Goal: Transaction & Acquisition: Download file/media

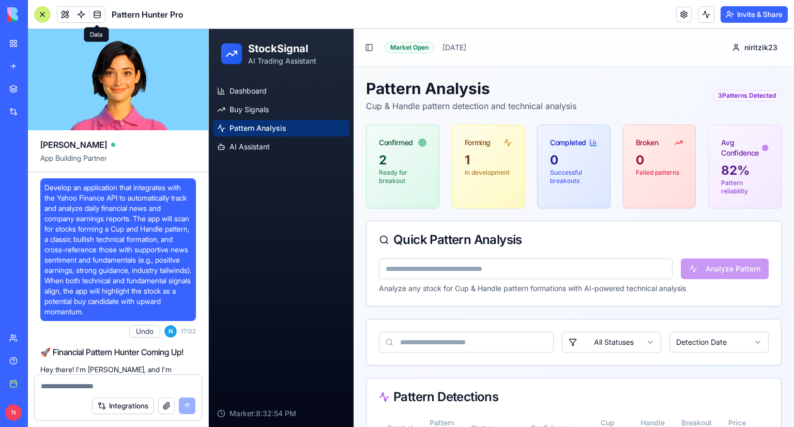
scroll to position [1384, 0]
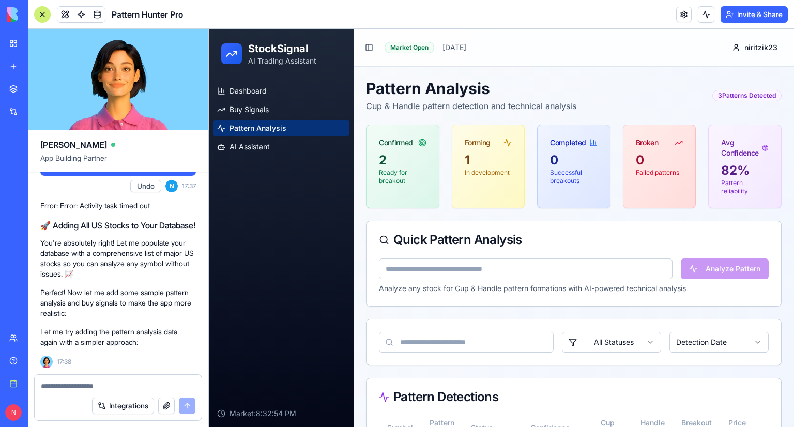
click at [12, 49] on link "My workspace" at bounding box center [23, 43] width 41 height 21
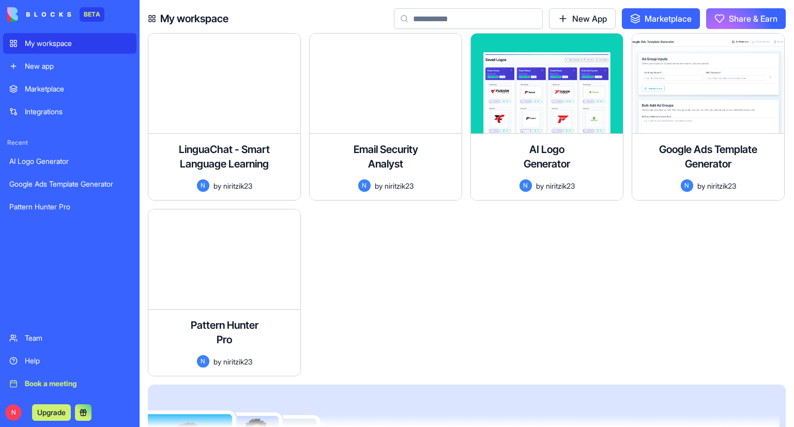
click at [62, 92] on div "Marketplace" at bounding box center [77, 89] width 105 height 10
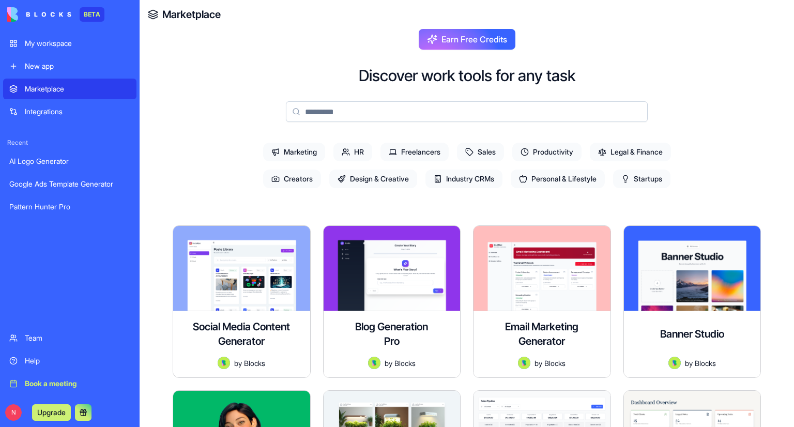
click at [482, 147] on span "Sales" at bounding box center [480, 152] width 47 height 19
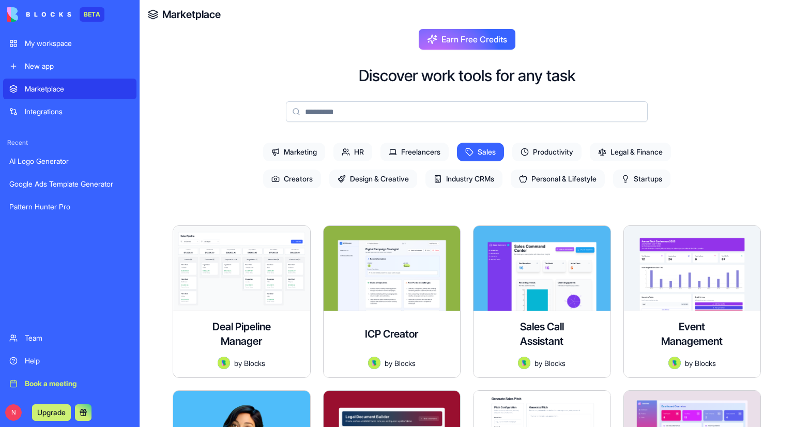
click at [630, 151] on span "Legal & Finance" at bounding box center [630, 152] width 81 height 19
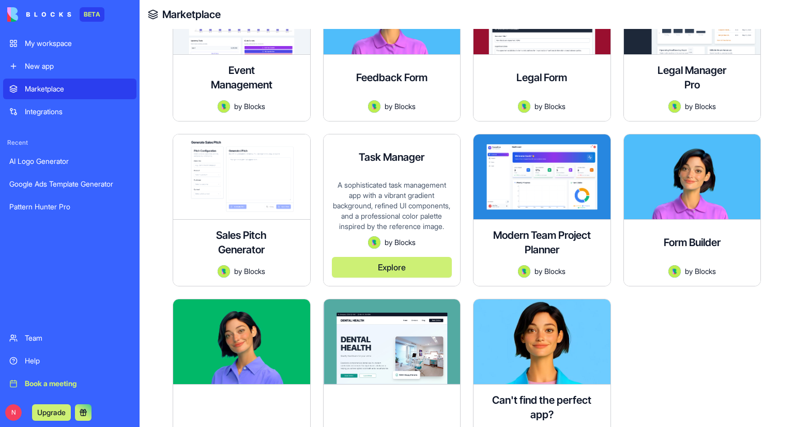
scroll to position [465, 0]
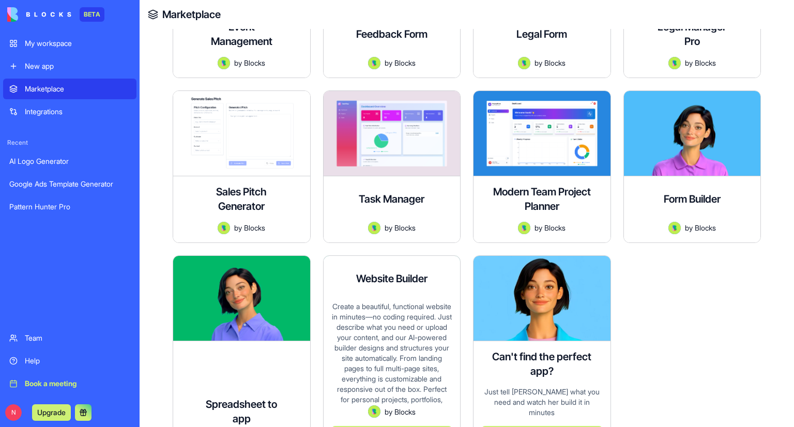
click at [388, 280] on h4 "Website Builder" at bounding box center [391, 278] width 71 height 14
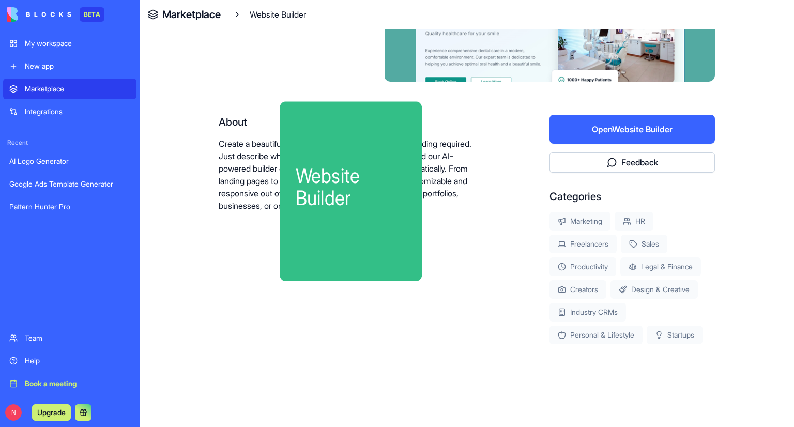
scroll to position [129, 0]
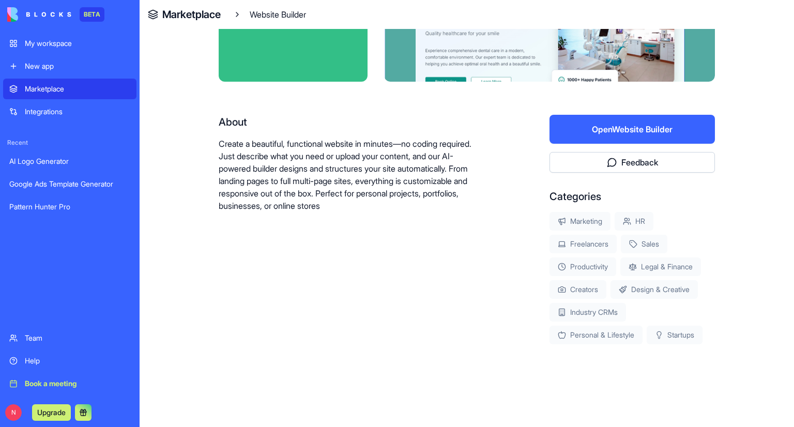
click at [588, 136] on button "Open Website Builder" at bounding box center [632, 129] width 165 height 29
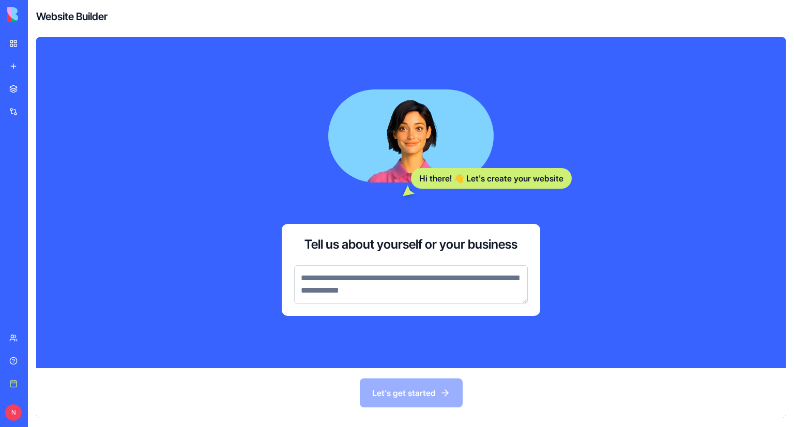
click at [436, 293] on textarea at bounding box center [411, 284] width 234 height 38
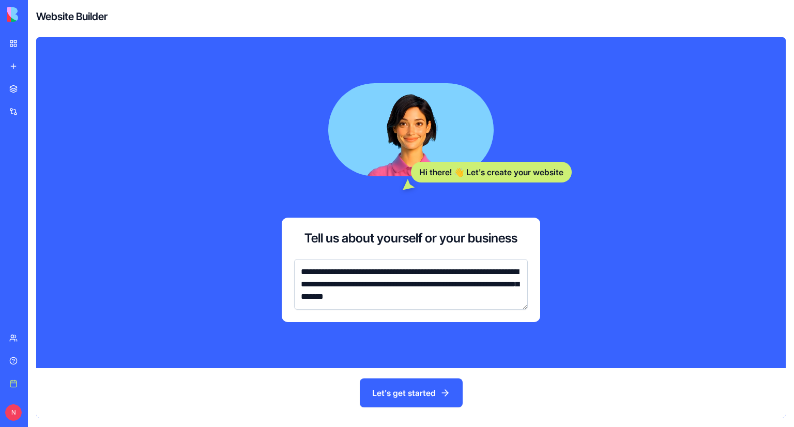
paste textarea "**********"
type textarea "**********"
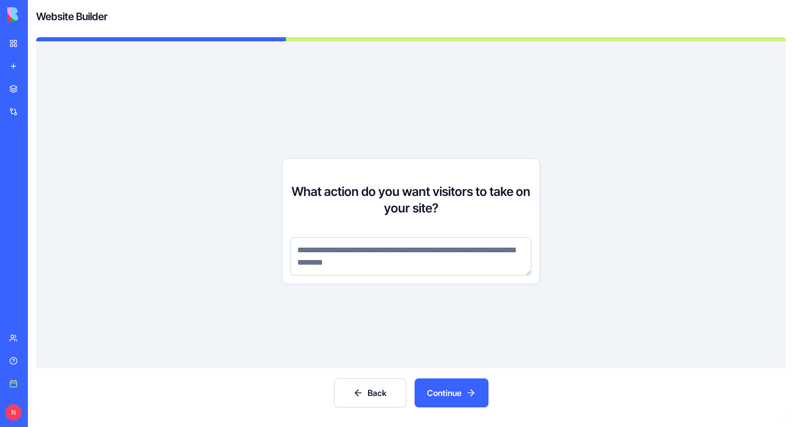
click at [452, 255] on textarea at bounding box center [411, 256] width 241 height 38
paste textarea "**********"
type textarea "**********"
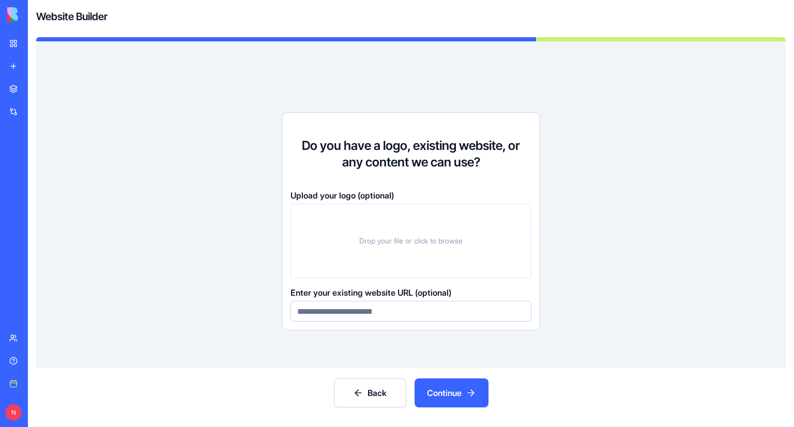
click at [345, 309] on input at bounding box center [411, 311] width 241 height 21
paste input "**********"
type input "**********"
click at [435, 396] on button "Continue" at bounding box center [452, 392] width 74 height 29
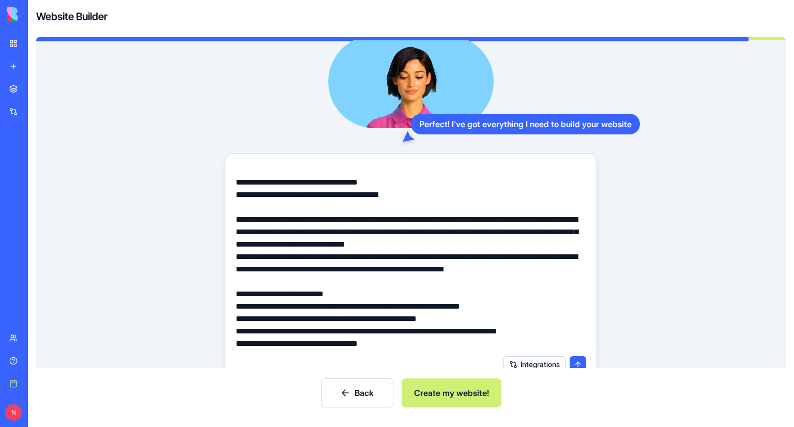
scroll to position [103, 0]
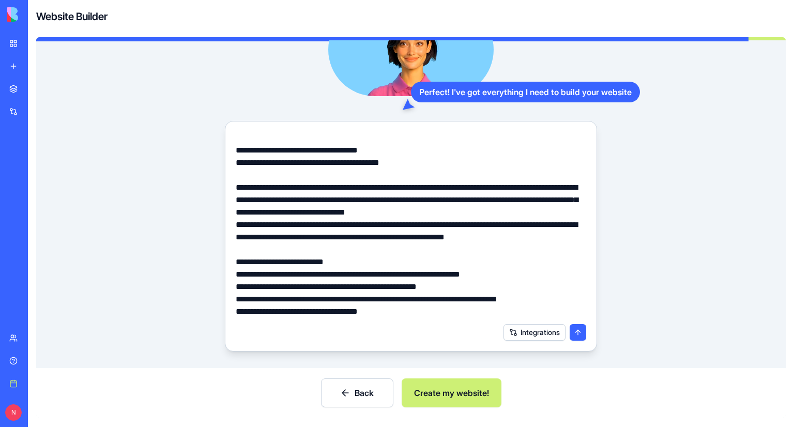
click at [487, 392] on button "Create my website!" at bounding box center [452, 392] width 100 height 29
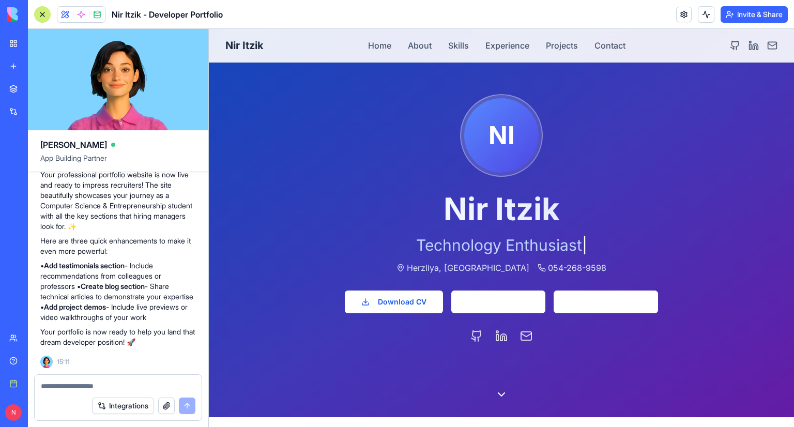
scroll to position [103, 0]
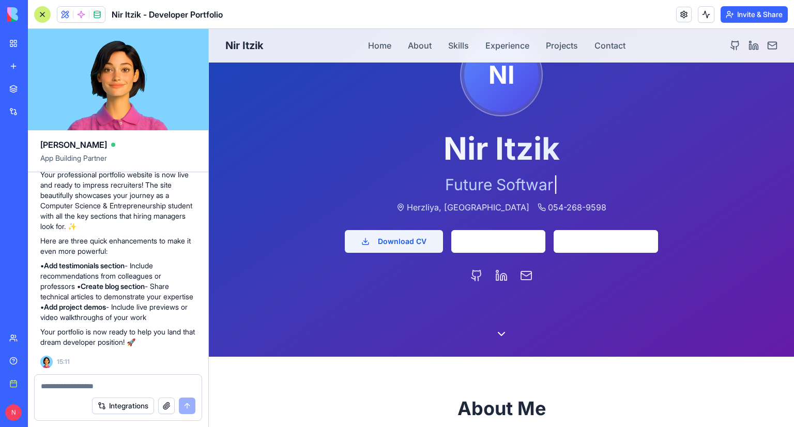
click at [393, 241] on button "Download CV" at bounding box center [394, 241] width 98 height 23
click at [403, 245] on button "Download CV" at bounding box center [394, 241] width 98 height 23
click at [391, 243] on button "Download CV" at bounding box center [394, 241] width 98 height 23
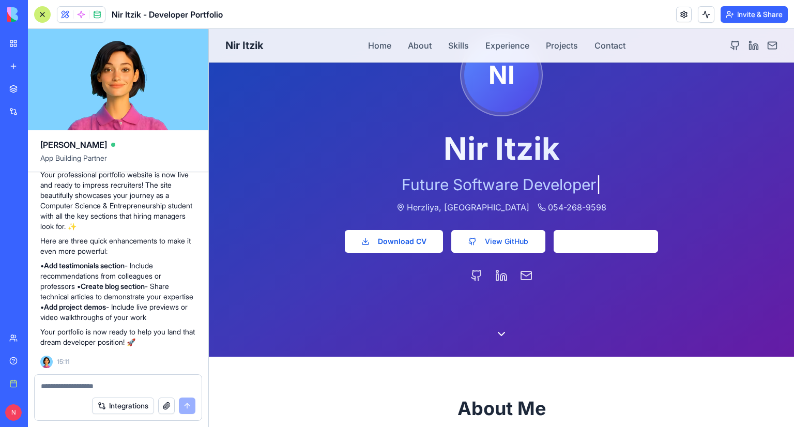
click at [513, 242] on button "View GitHub" at bounding box center [498, 241] width 94 height 23
click at [599, 238] on button "LinkedIn Profile" at bounding box center [606, 241] width 104 height 23
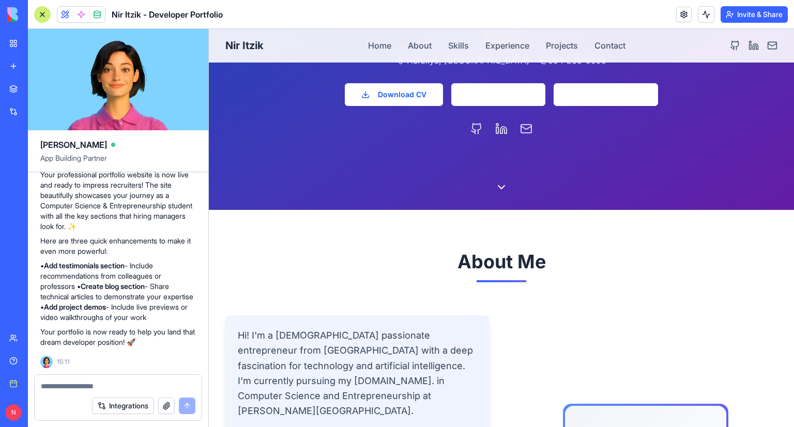
scroll to position [155, 0]
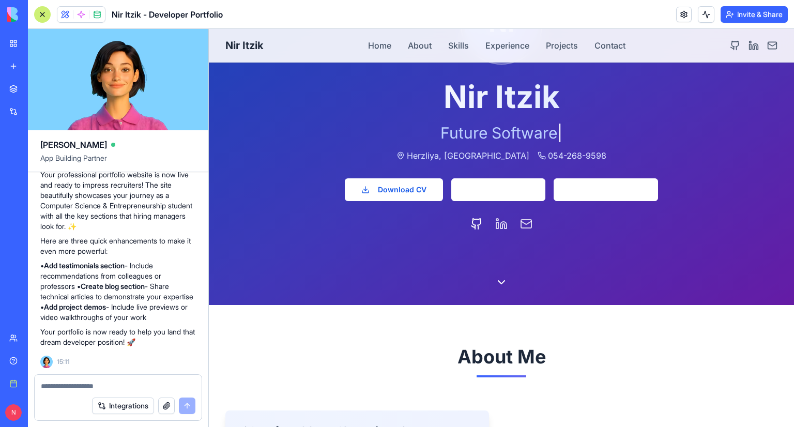
click at [472, 224] on icon at bounding box center [476, 224] width 12 height 12
click at [499, 226] on icon at bounding box center [501, 224] width 12 height 12
click at [585, 187] on button "LinkedIn Profile" at bounding box center [606, 189] width 104 height 23
click at [579, 189] on button "LinkedIn Profile" at bounding box center [606, 189] width 104 height 23
click at [570, 186] on button "LinkedIn Profile" at bounding box center [606, 189] width 104 height 23
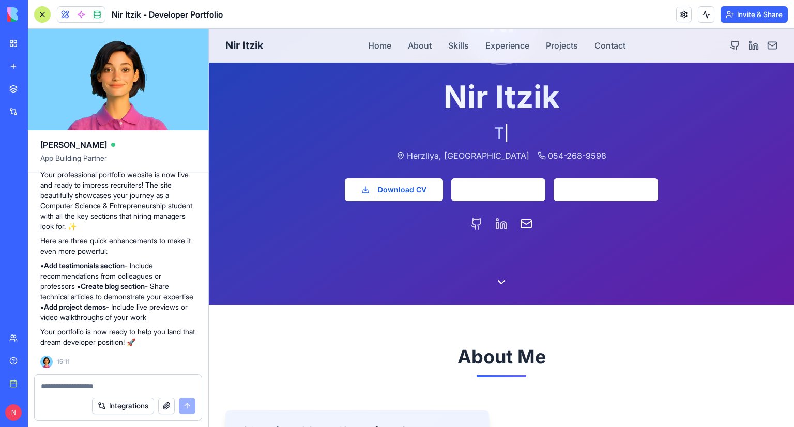
click at [525, 223] on icon at bounding box center [526, 222] width 10 height 3
click at [526, 292] on div at bounding box center [501, 106] width 585 height 398
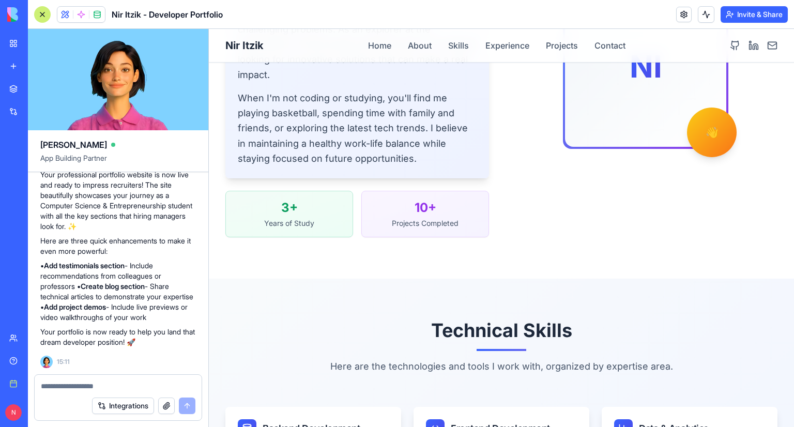
scroll to position [724, 0]
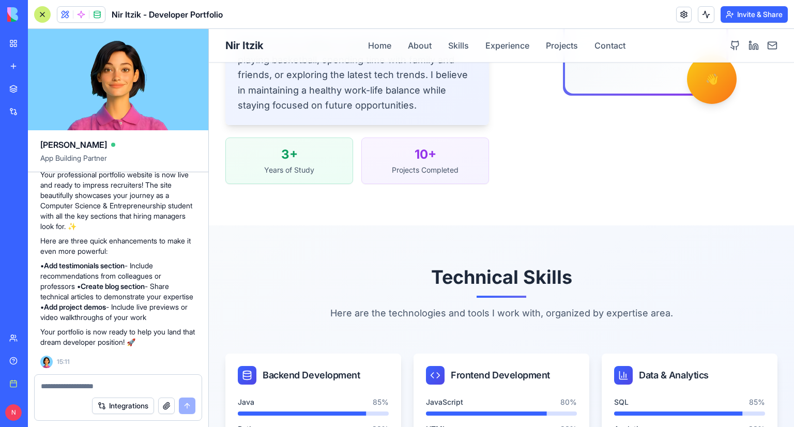
click at [159, 383] on textarea at bounding box center [118, 386] width 155 height 10
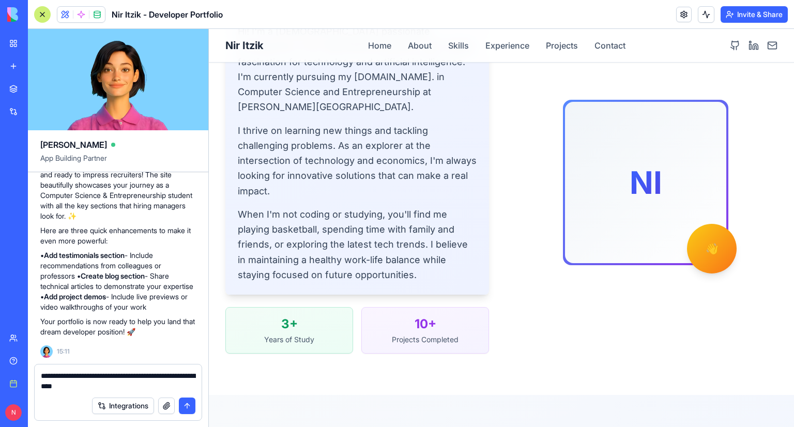
scroll to position [569, 0]
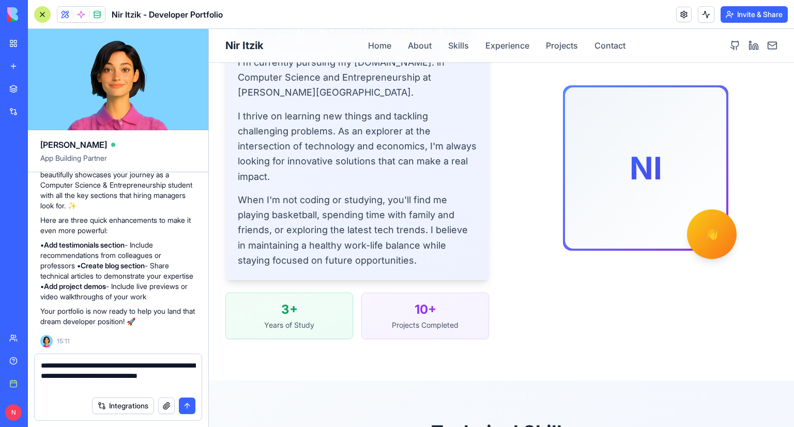
type textarea "**********"
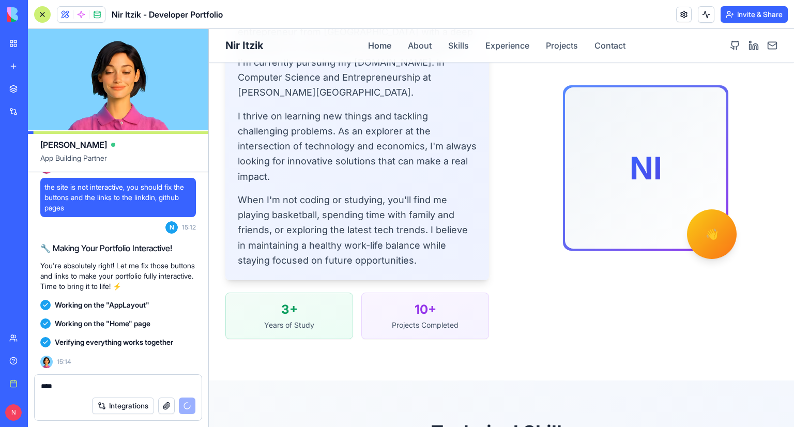
scroll to position [1214, 0]
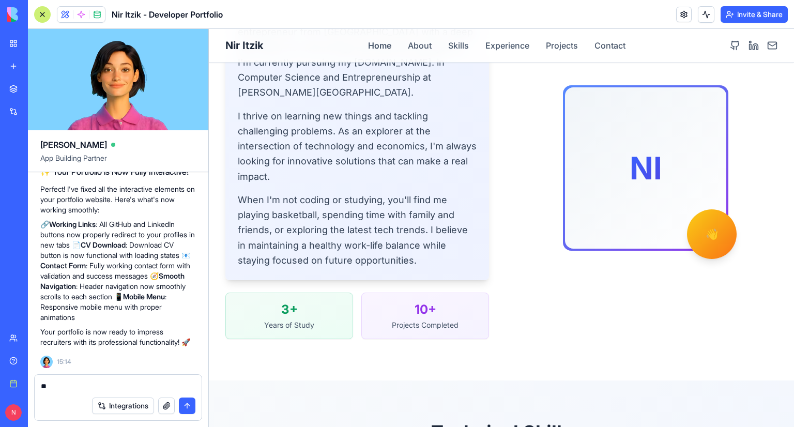
type textarea "*"
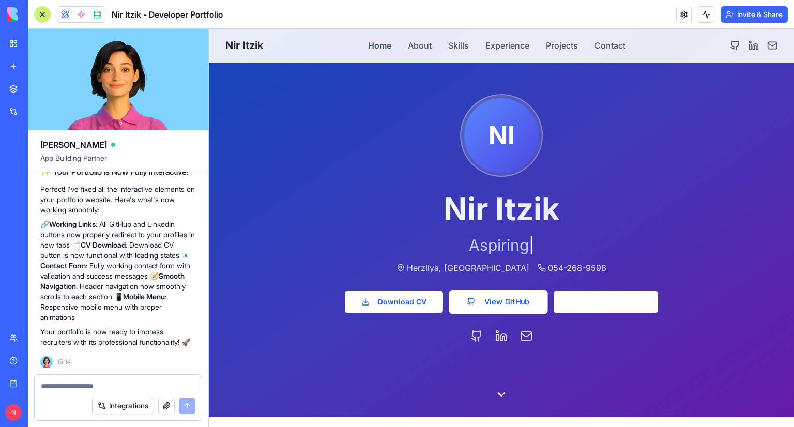
scroll to position [103, 0]
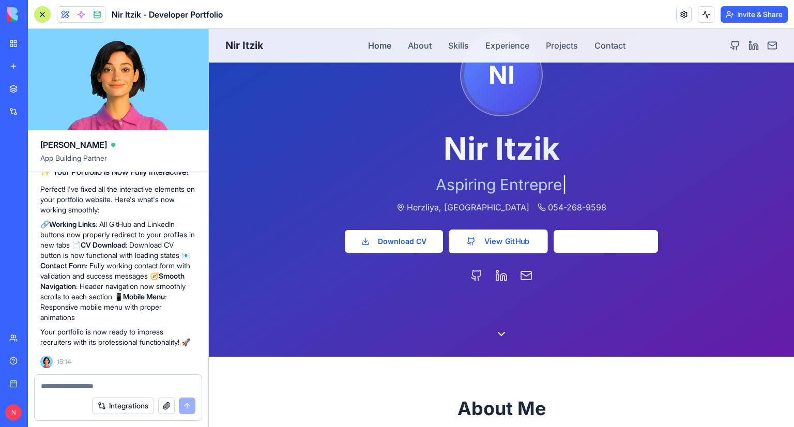
click at [480, 240] on link "View GitHub" at bounding box center [498, 242] width 99 height 24
click at [395, 242] on button "Download CV" at bounding box center [393, 242] width 103 height 24
click at [625, 404] on div "CV download started!" at bounding box center [654, 401] width 73 height 10
click at [625, 399] on div "CV download started!" at bounding box center [654, 401] width 73 height 10
click at [618, 403] on div "CV download started!" at bounding box center [654, 401] width 73 height 10
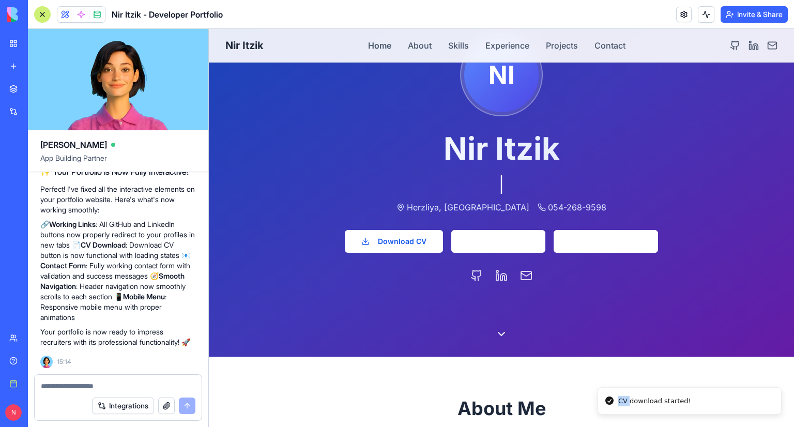
click at [618, 403] on div "CV download started!" at bounding box center [654, 401] width 73 height 10
click at [474, 270] on icon at bounding box center [476, 275] width 13 height 13
